Goal: Check status: Check status

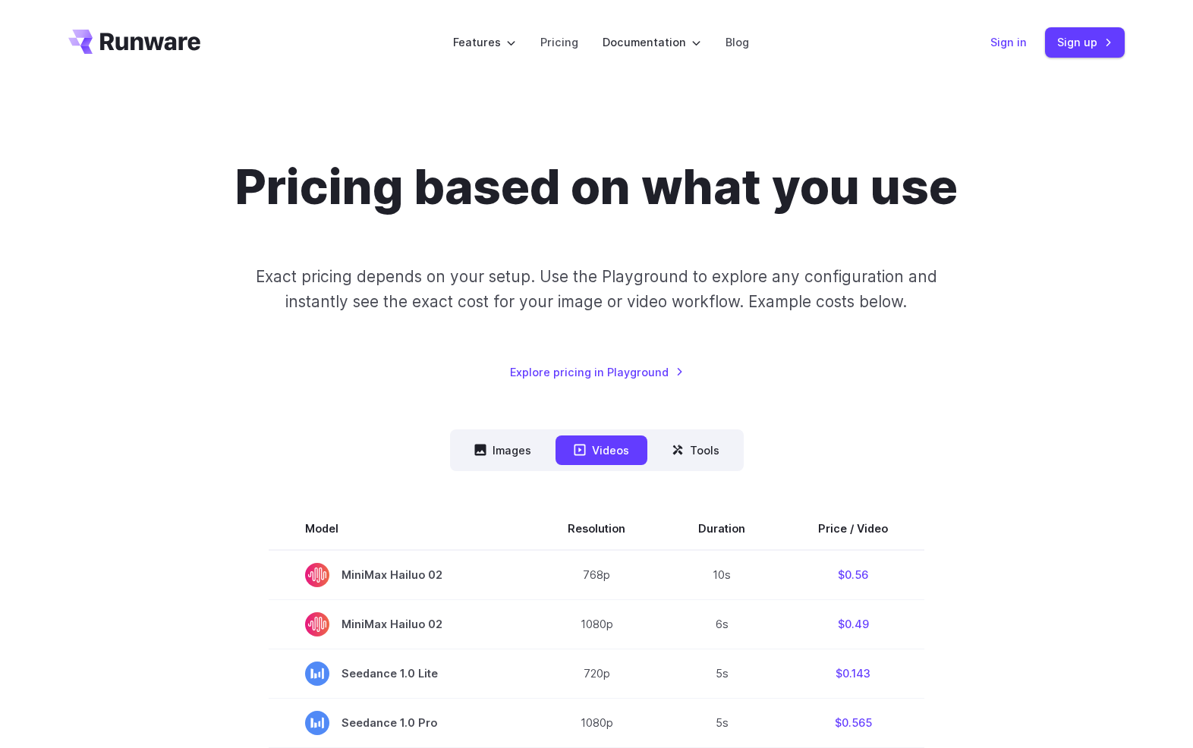
click at [1013, 46] on link "Sign in" at bounding box center [1008, 41] width 36 height 17
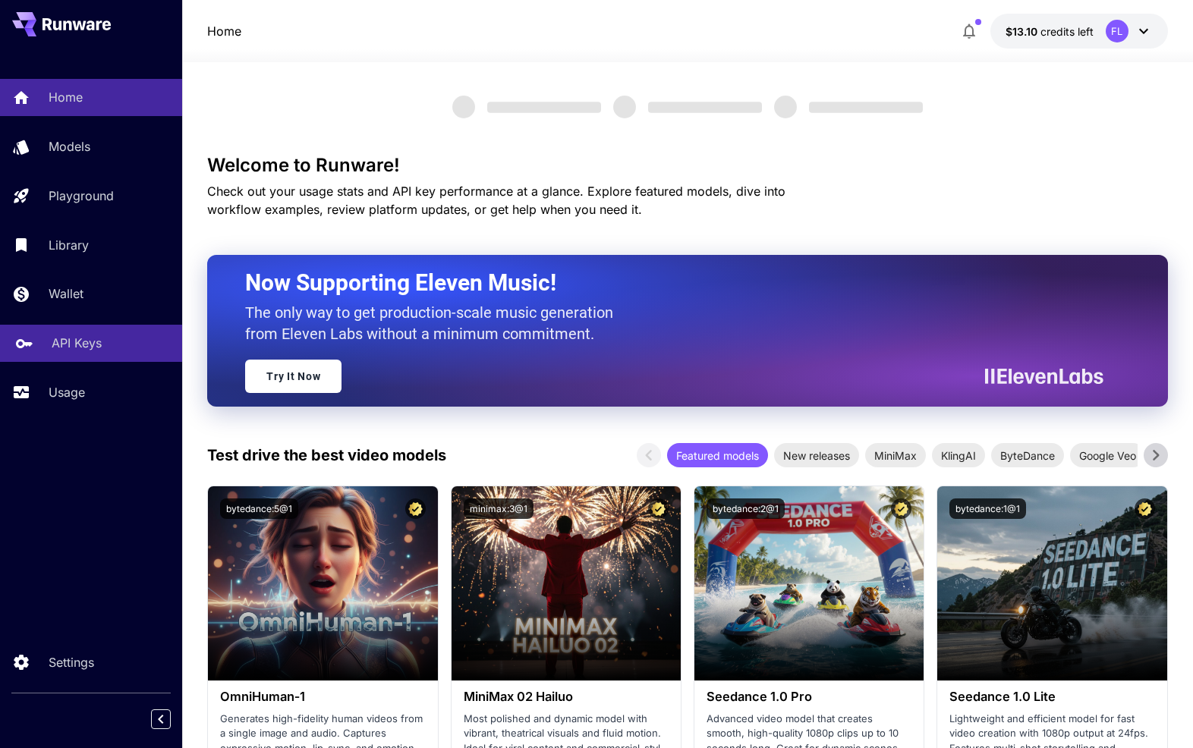
click at [83, 338] on p "API Keys" at bounding box center [77, 343] width 50 height 18
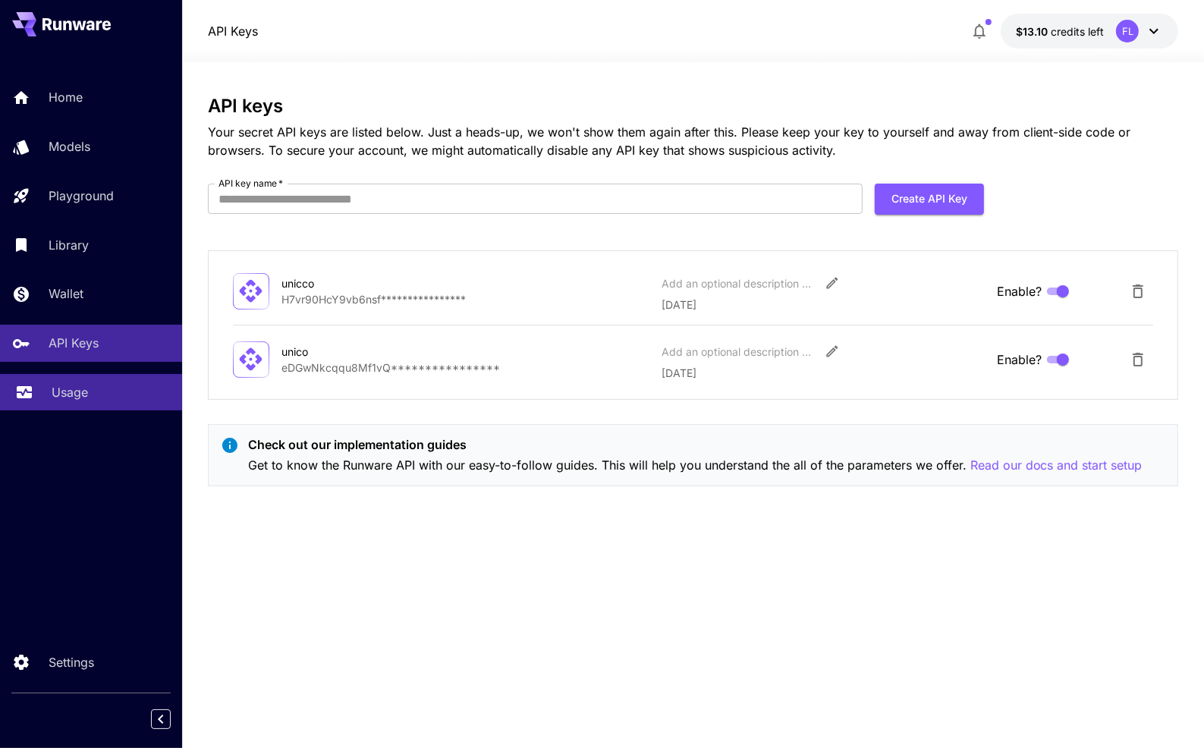
click at [85, 390] on p "Usage" at bounding box center [70, 392] width 36 height 18
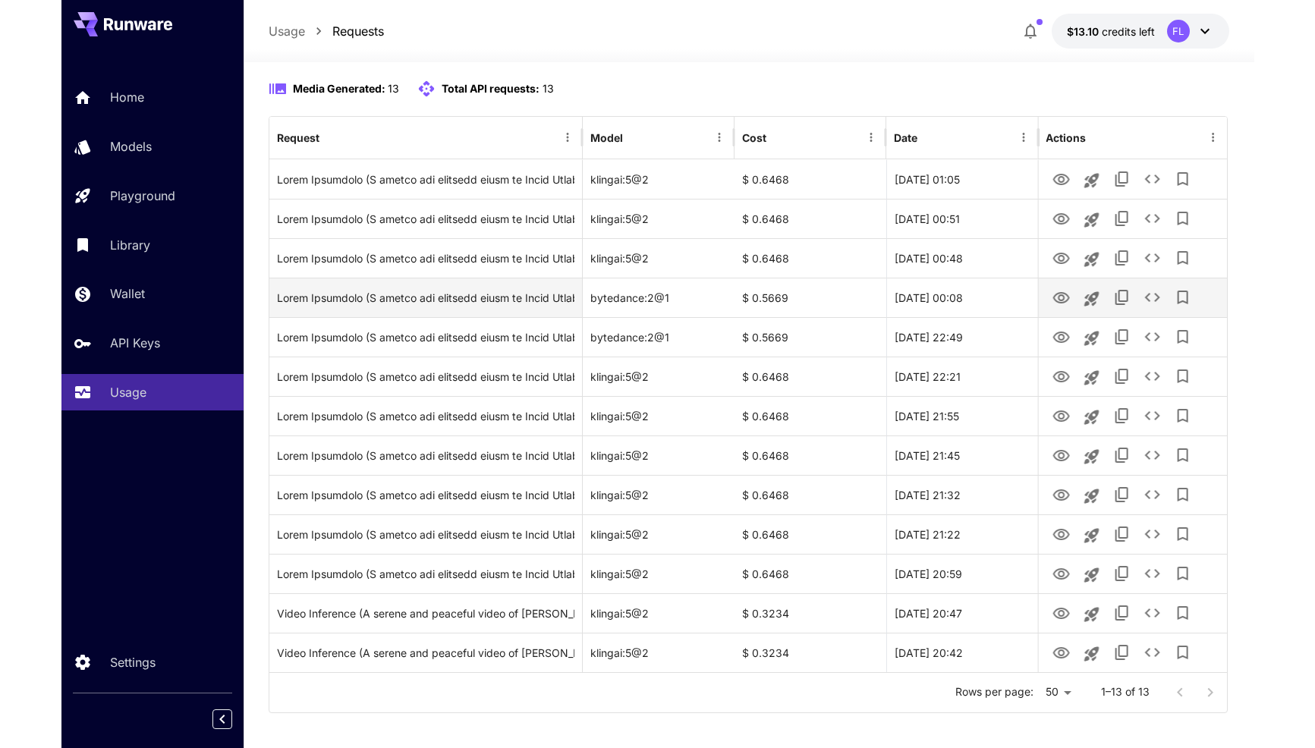
scroll to position [149, 0]
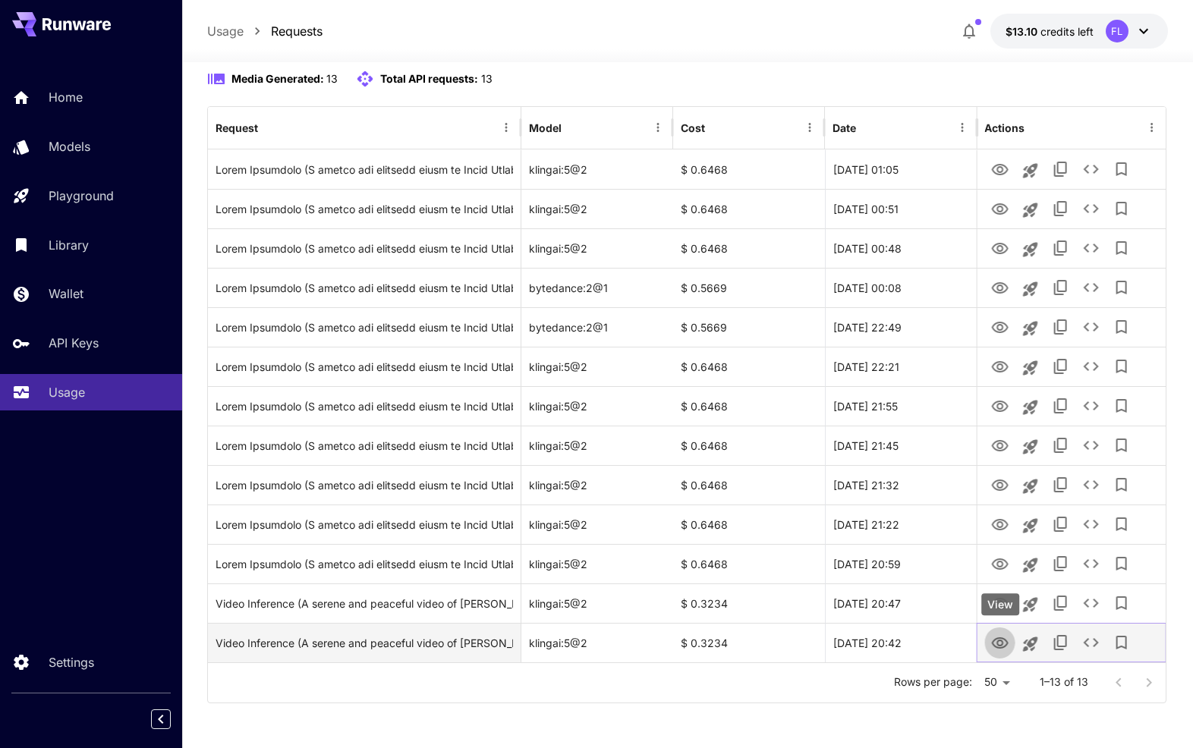
click at [999, 642] on icon "View" at bounding box center [999, 643] width 18 height 18
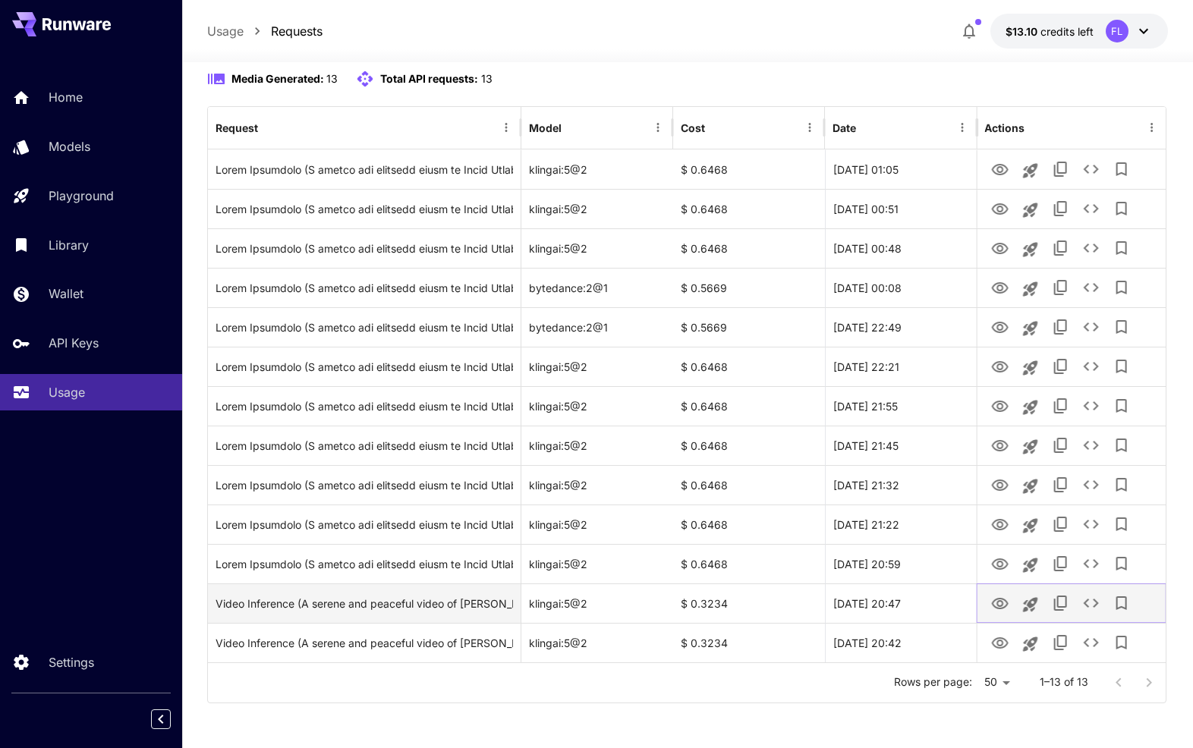
click at [1002, 599] on icon "View" at bounding box center [999, 603] width 17 height 11
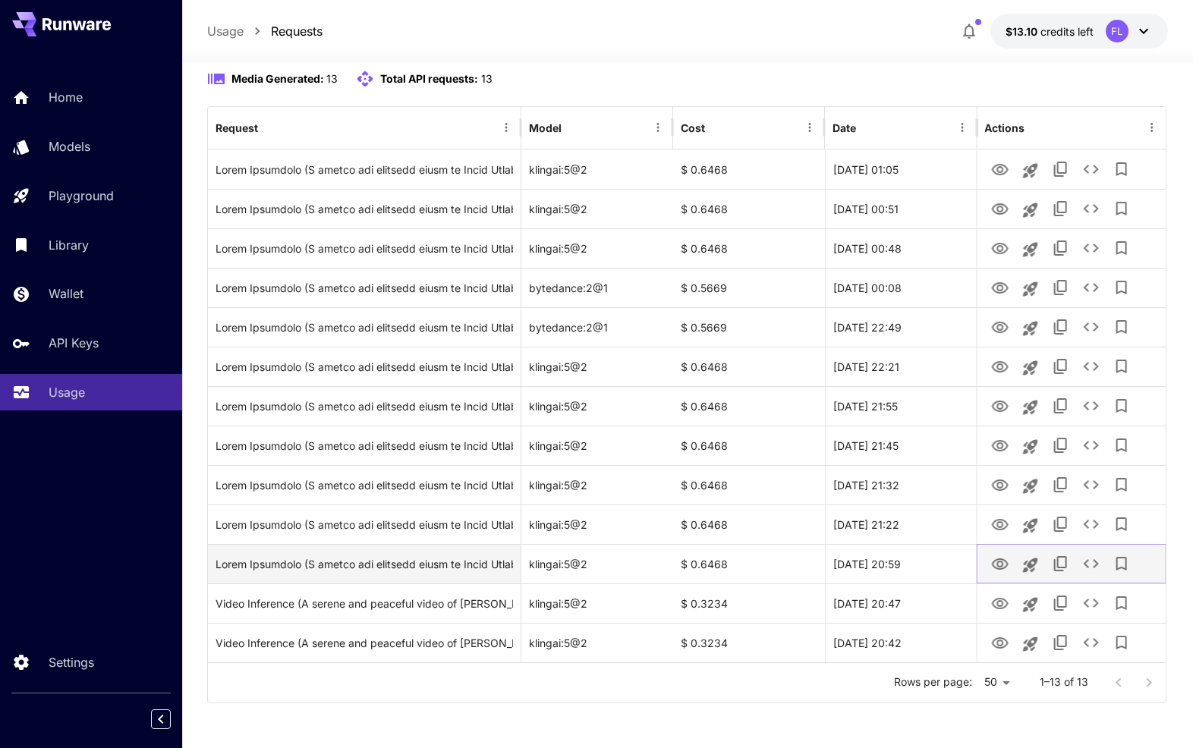
click at [1005, 564] on icon "View" at bounding box center [999, 564] width 18 height 18
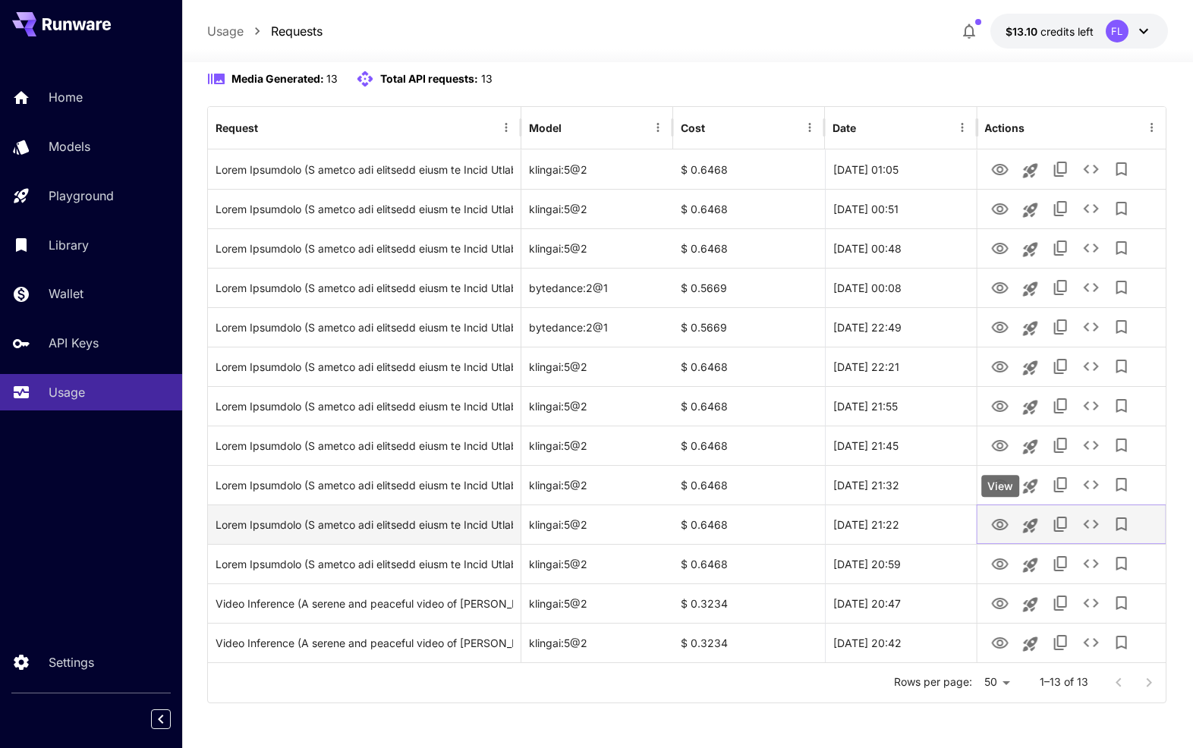
click at [1002, 520] on icon "View" at bounding box center [999, 524] width 17 height 11
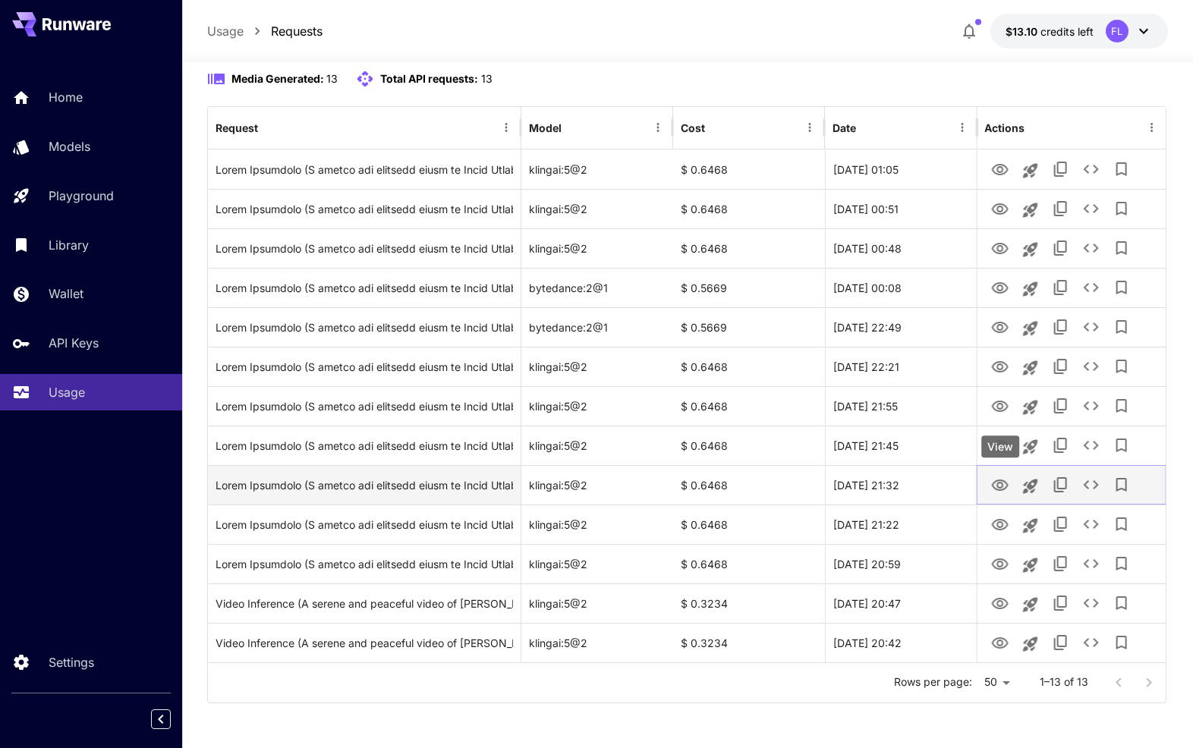
click at [1002, 475] on link "View" at bounding box center [999, 484] width 18 height 19
